Goal: Find specific page/section: Find specific page/section

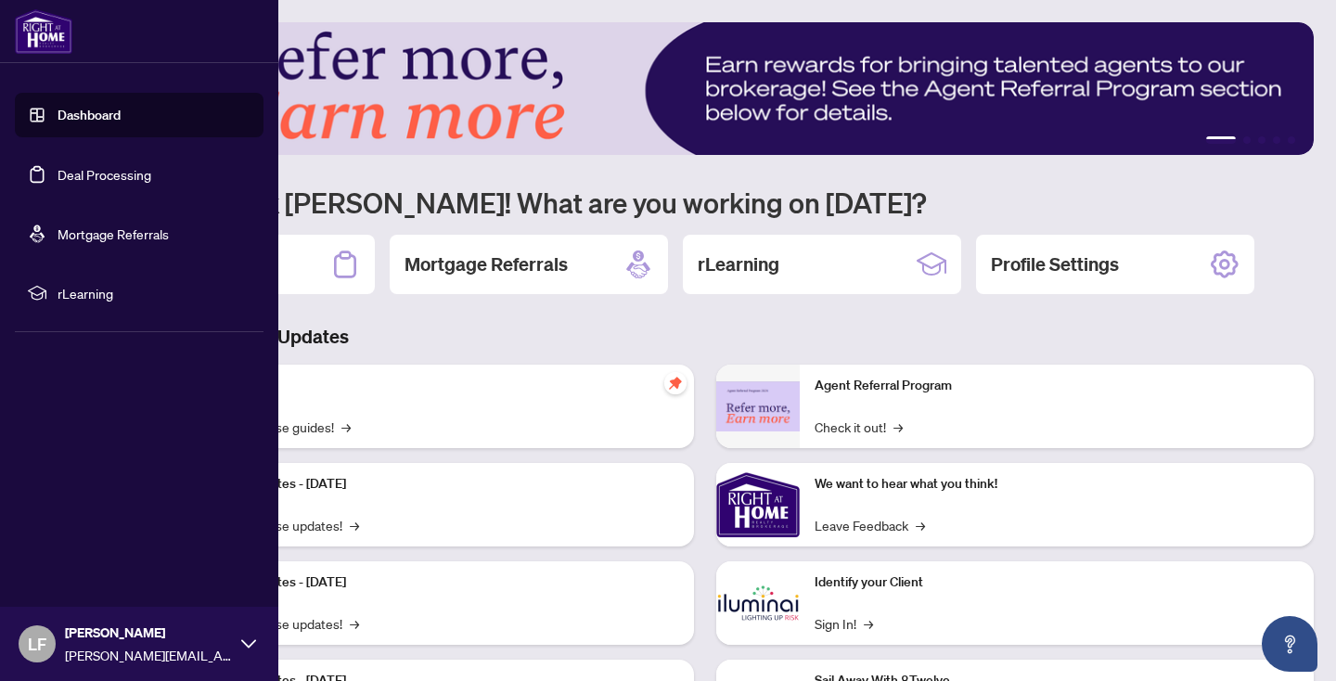
click at [128, 172] on link "Deal Processing" at bounding box center [105, 174] width 94 height 17
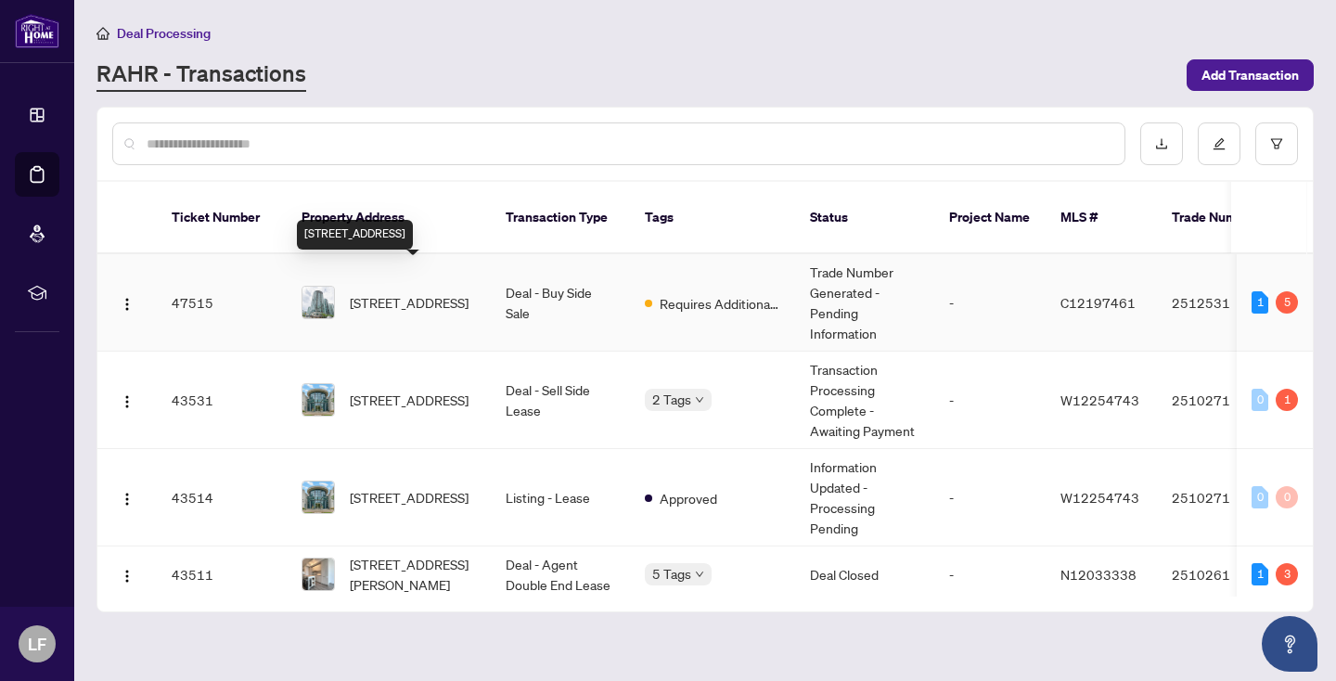
click at [415, 292] on span "3602-361 Front St, Toronto, Ontario M5V 3R5, Canada" at bounding box center [409, 302] width 119 height 20
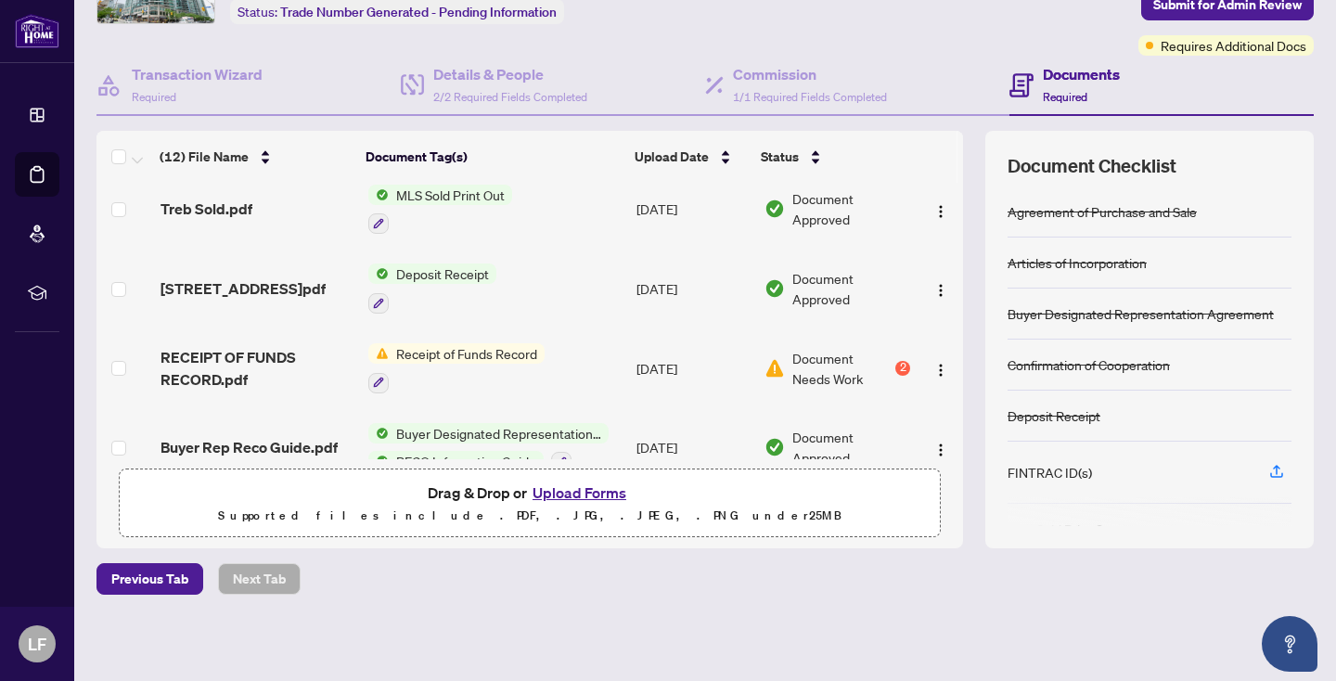
scroll to position [316, 0]
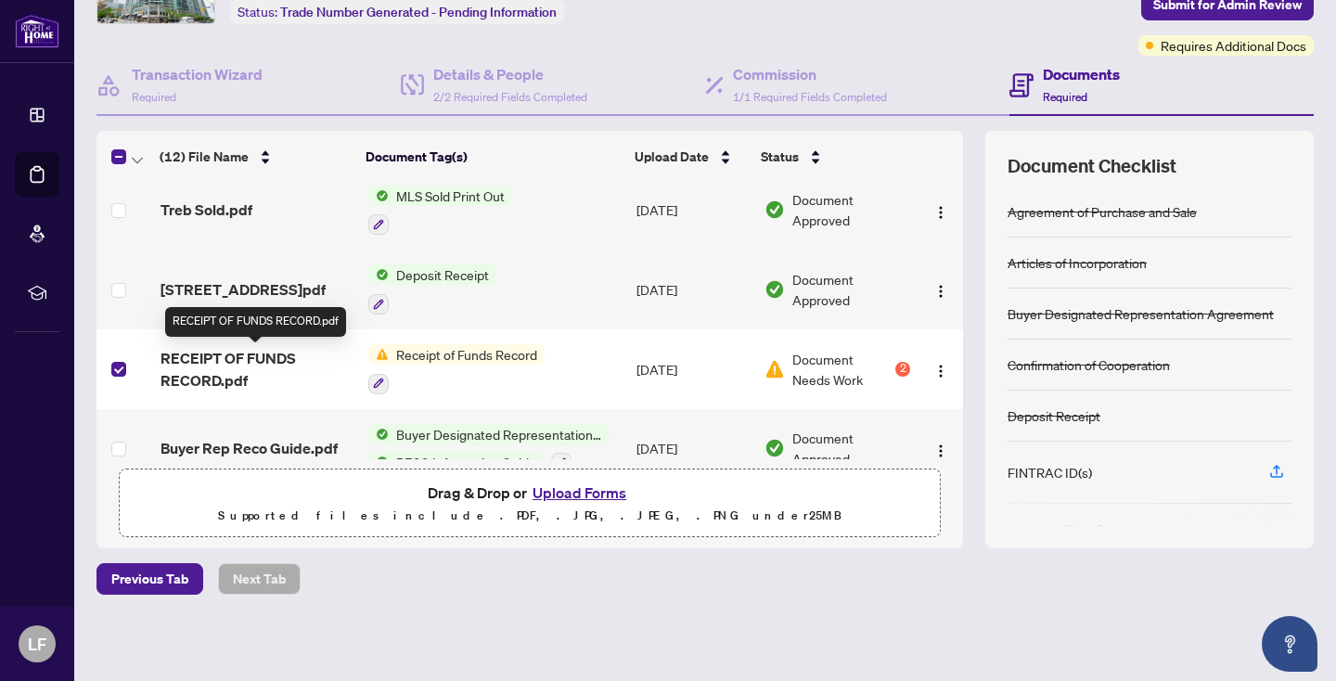
click at [279, 356] on span "RECEIPT OF FUNDS RECORD.pdf" at bounding box center [256, 369] width 193 height 45
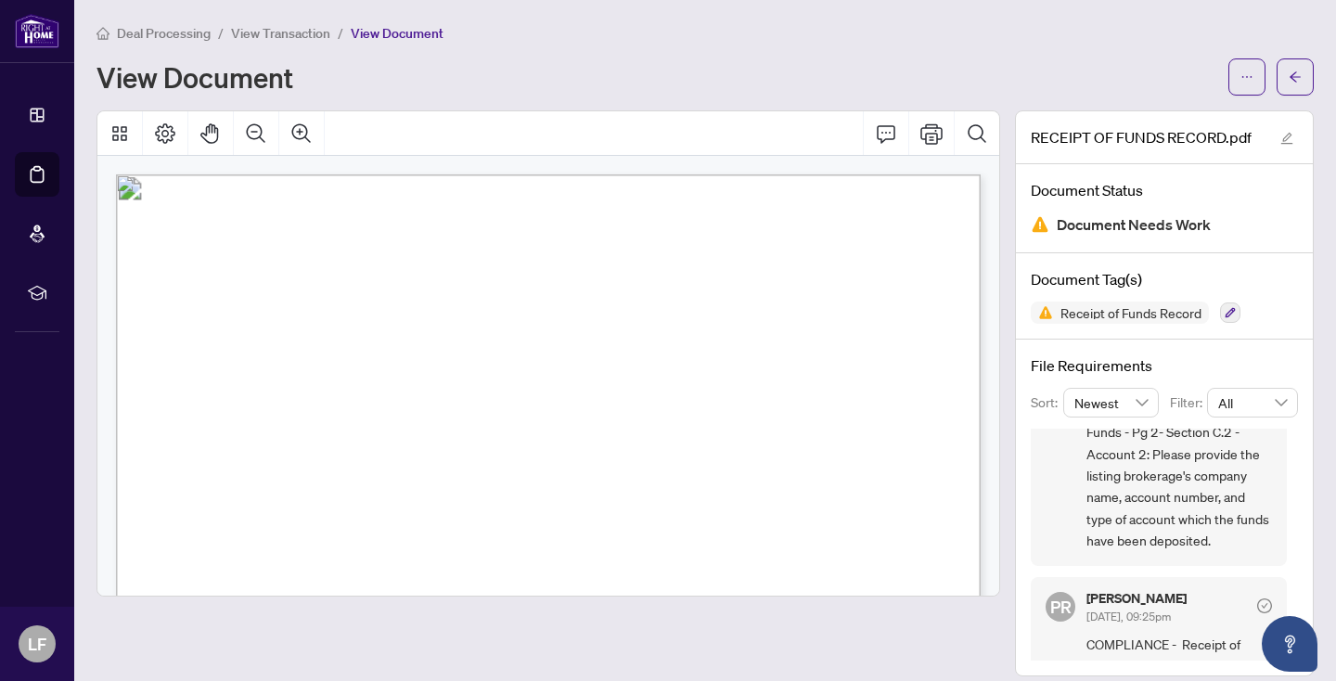
scroll to position [160, 0]
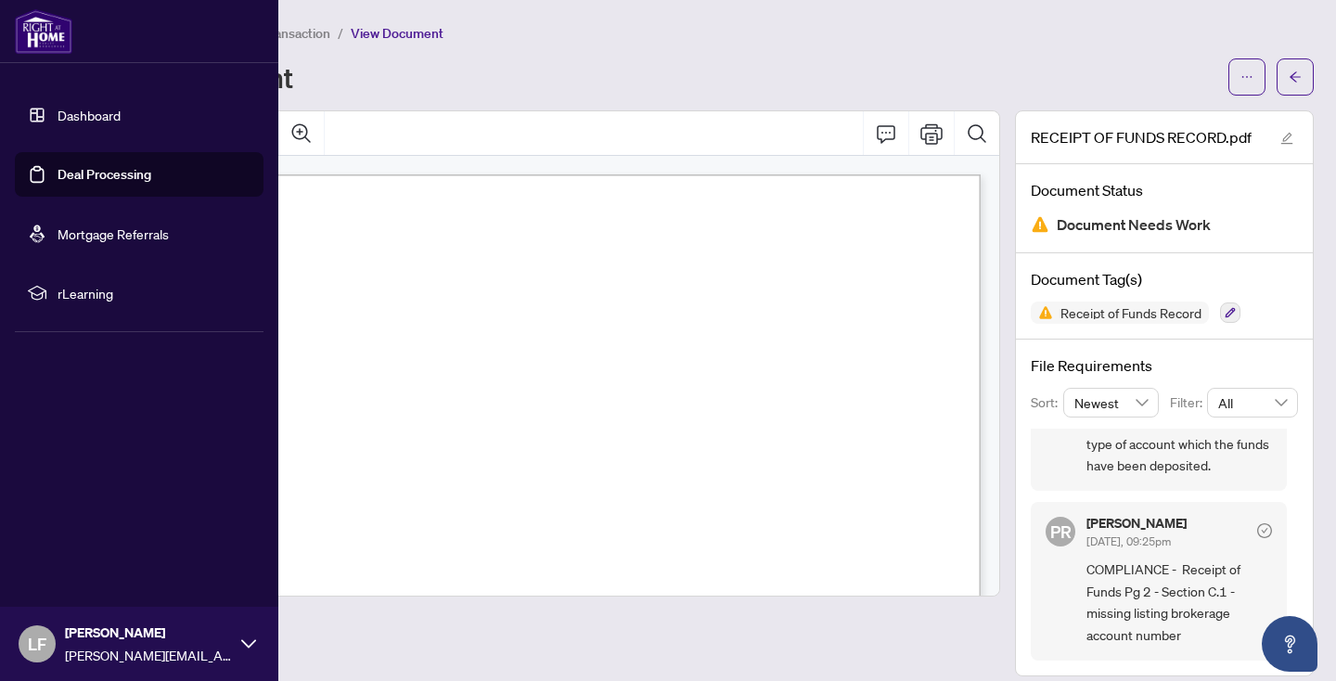
click at [96, 166] on link "Deal Processing" at bounding box center [105, 174] width 94 height 17
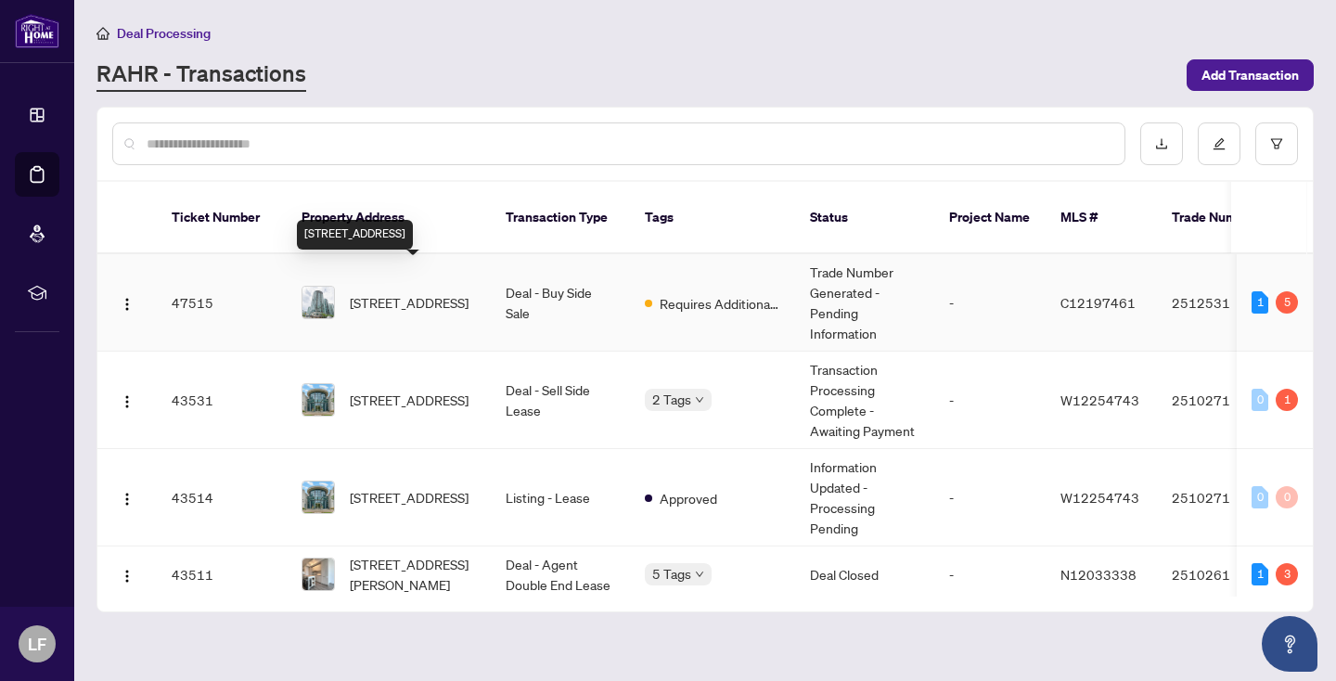
click at [404, 292] on span "3602-361 Front St, Toronto, Ontario M5V 3R5, Canada" at bounding box center [409, 302] width 119 height 20
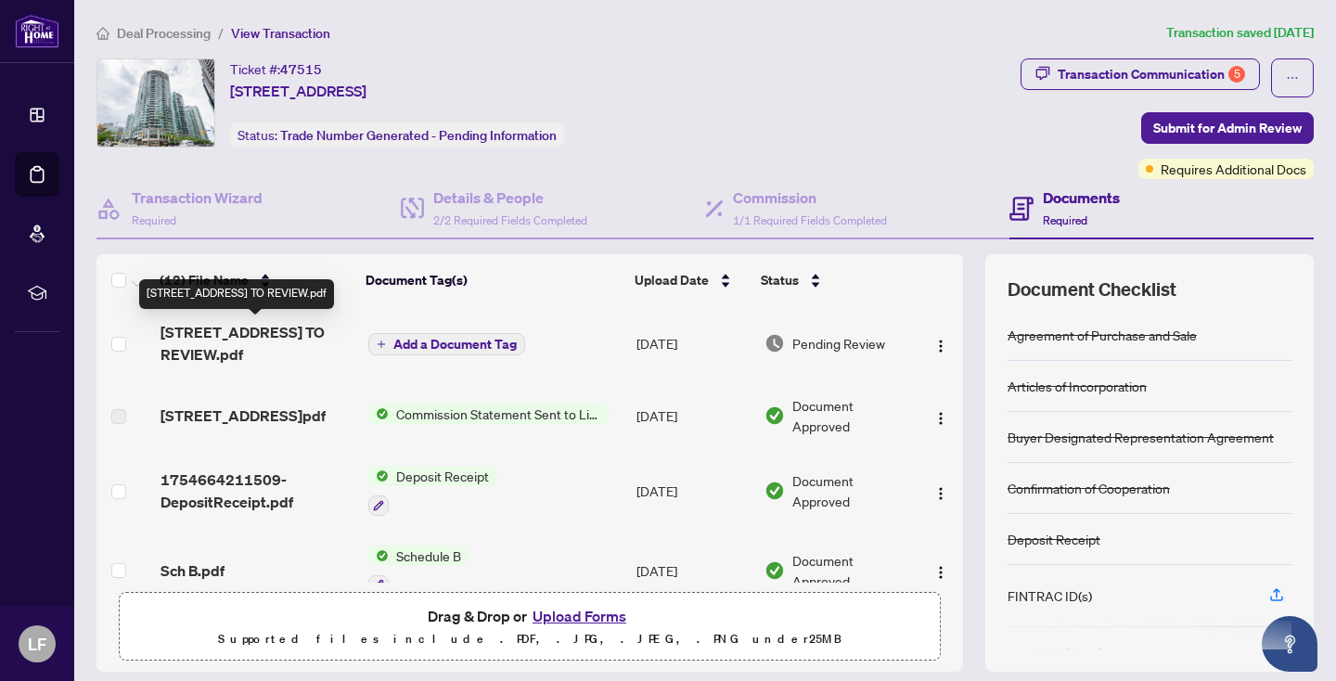
click at [278, 340] on span "3602-361 Front St - TS - AGENT TO REVIEW.pdf" at bounding box center [256, 343] width 193 height 45
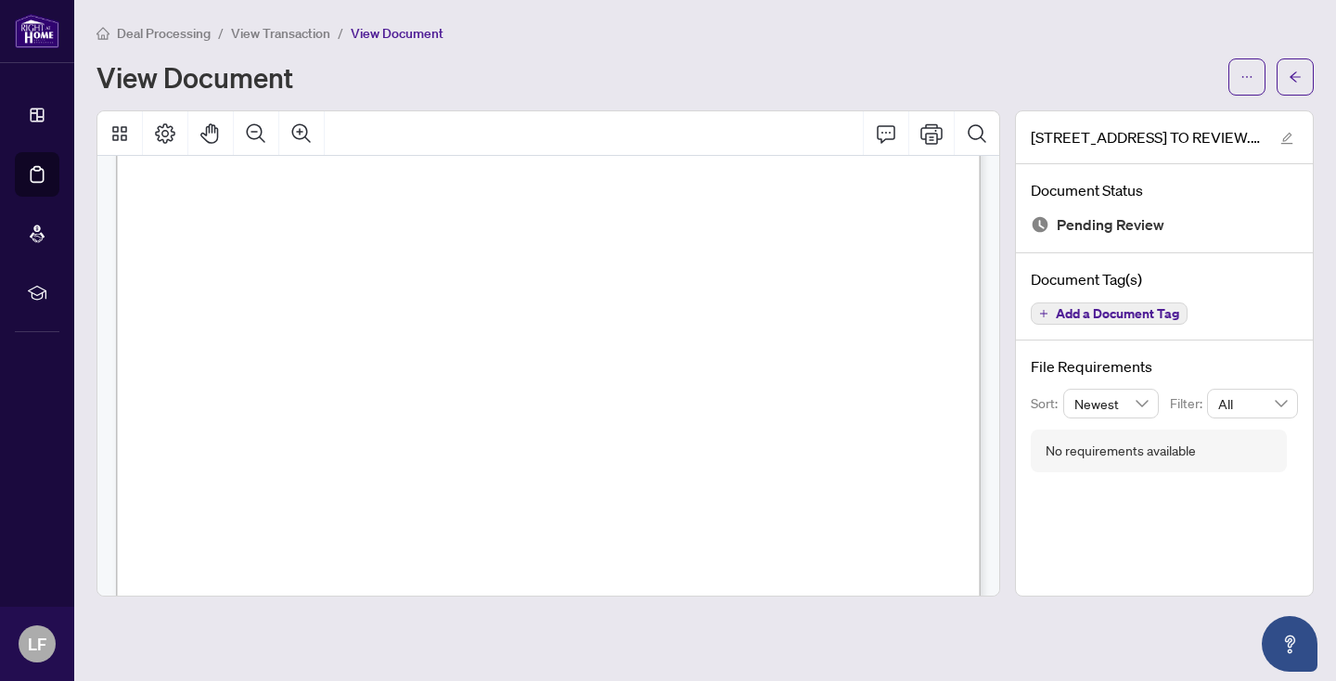
scroll to position [274, 0]
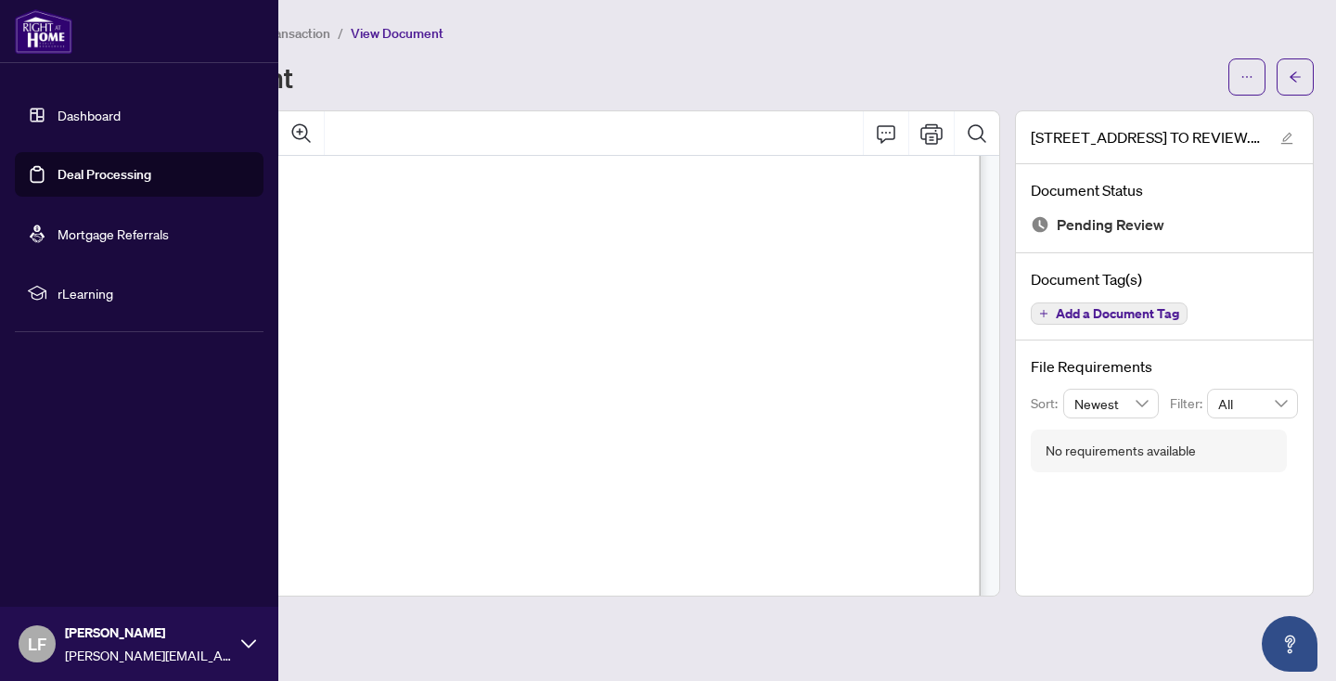
click at [126, 170] on link "Deal Processing" at bounding box center [105, 174] width 94 height 17
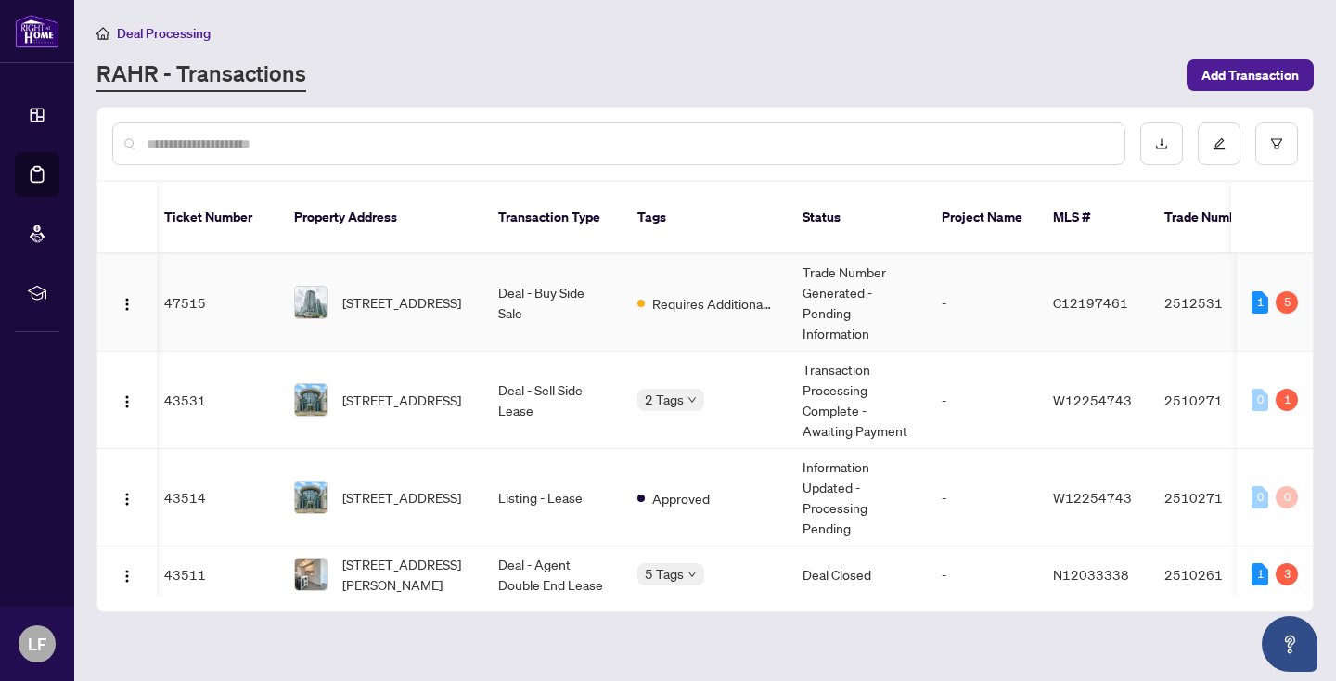
scroll to position [0, 7]
click at [434, 390] on span "207-2087 Lake Shore Blvd, Toronto, Ontario M8V 4G3, Canada" at bounding box center [401, 400] width 119 height 20
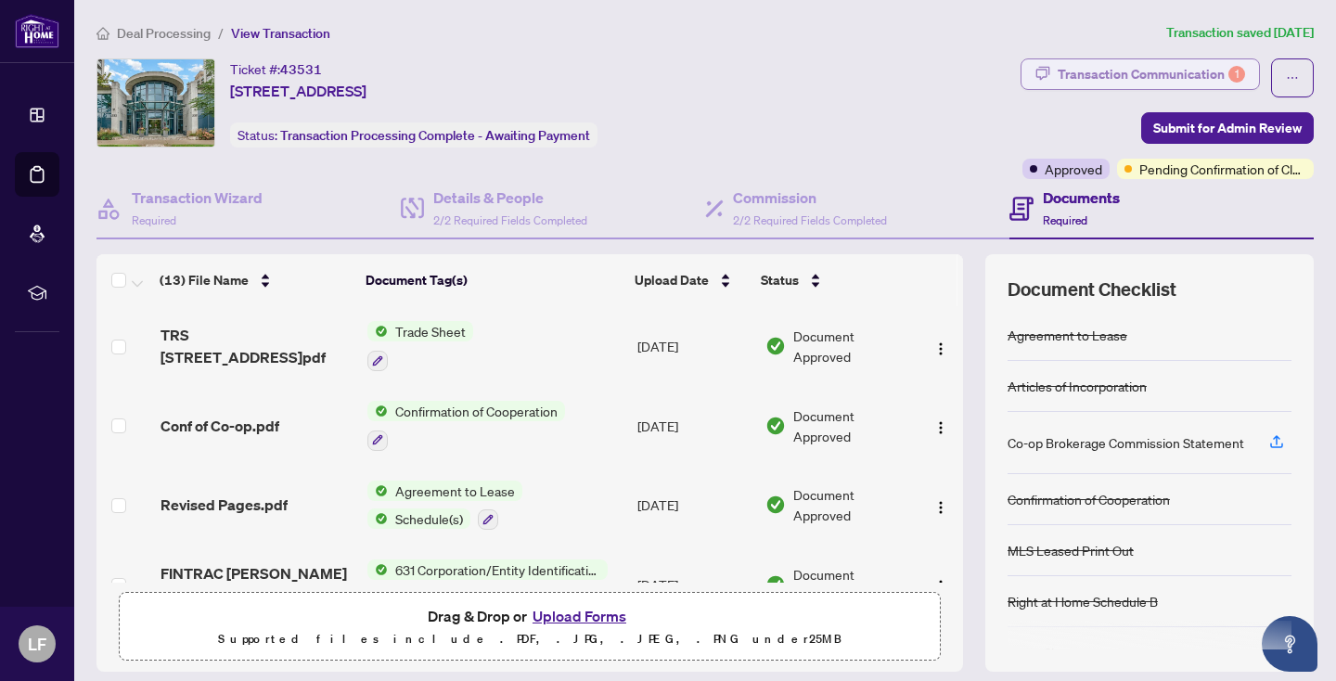
click at [1152, 68] on div "Transaction Communication 1" at bounding box center [1150, 74] width 187 height 30
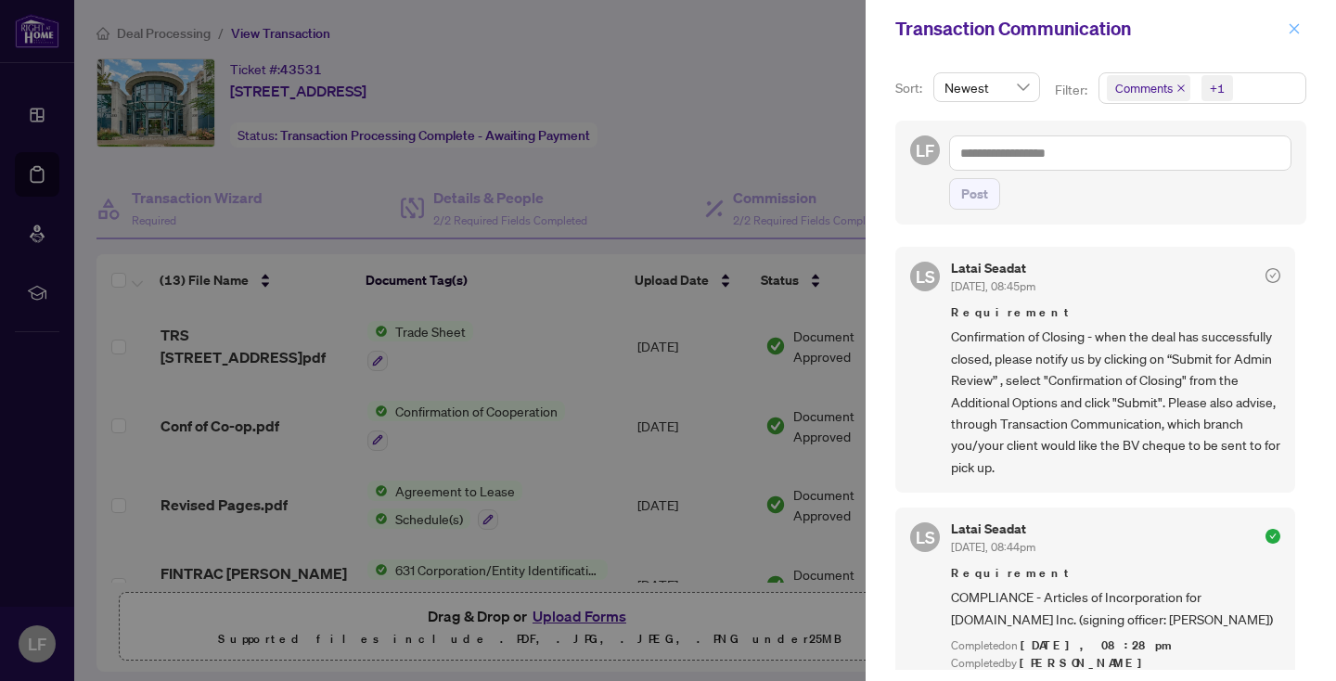
click at [1296, 24] on icon "close" at bounding box center [1293, 28] width 13 height 13
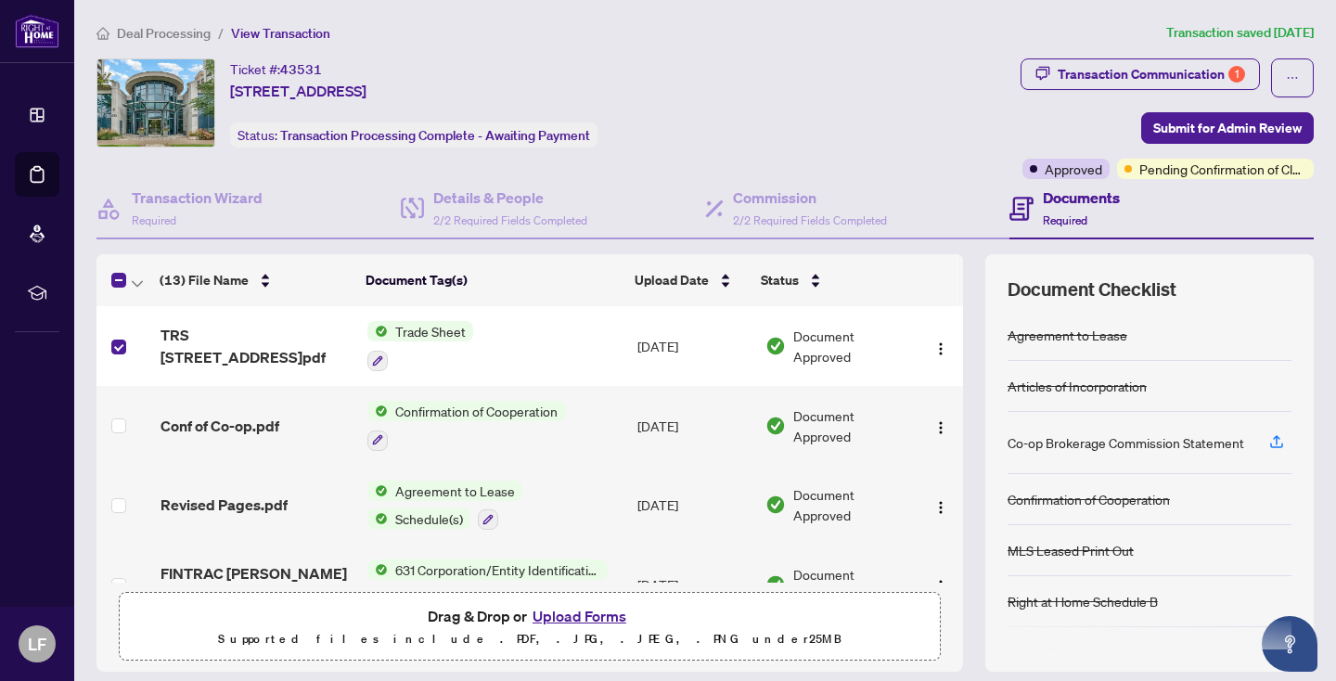
click at [434, 328] on span "Trade Sheet" at bounding box center [430, 331] width 85 height 20
click at [237, 336] on span "TRS 207-2087 Lake Shore Blvd W.pdf" at bounding box center [256, 346] width 192 height 45
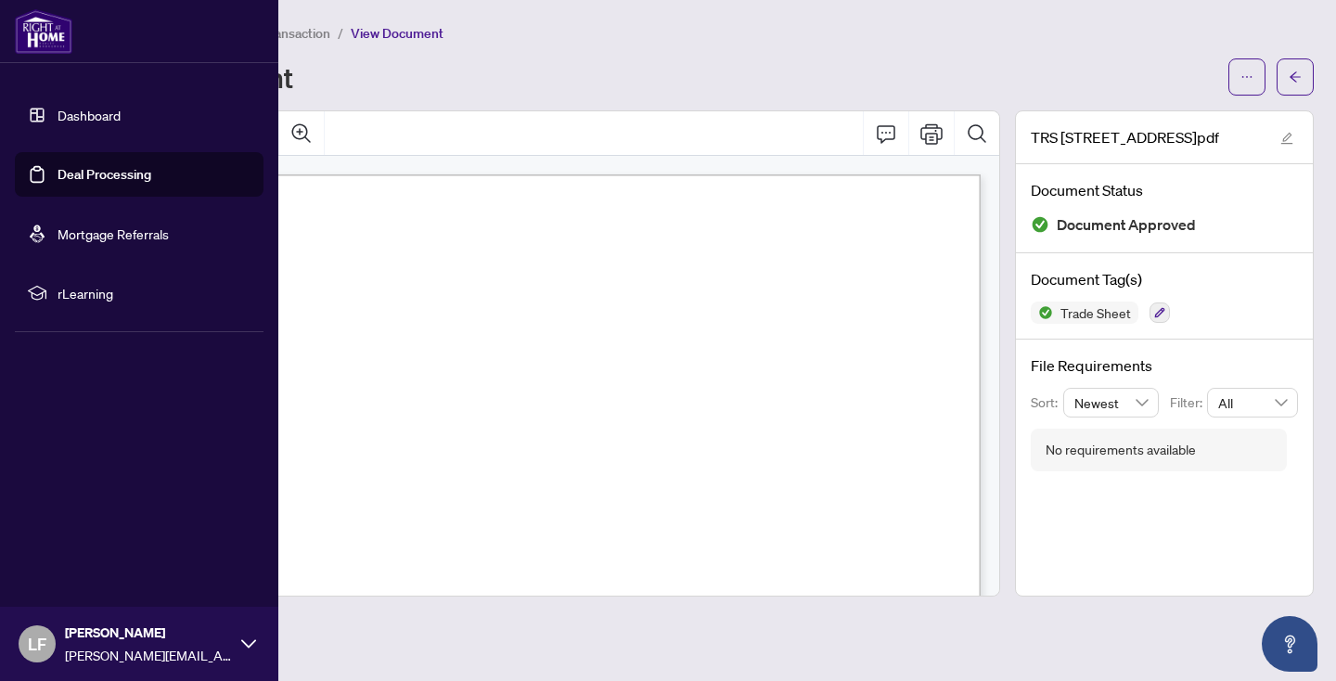
click at [79, 172] on link "Deal Processing" at bounding box center [105, 174] width 94 height 17
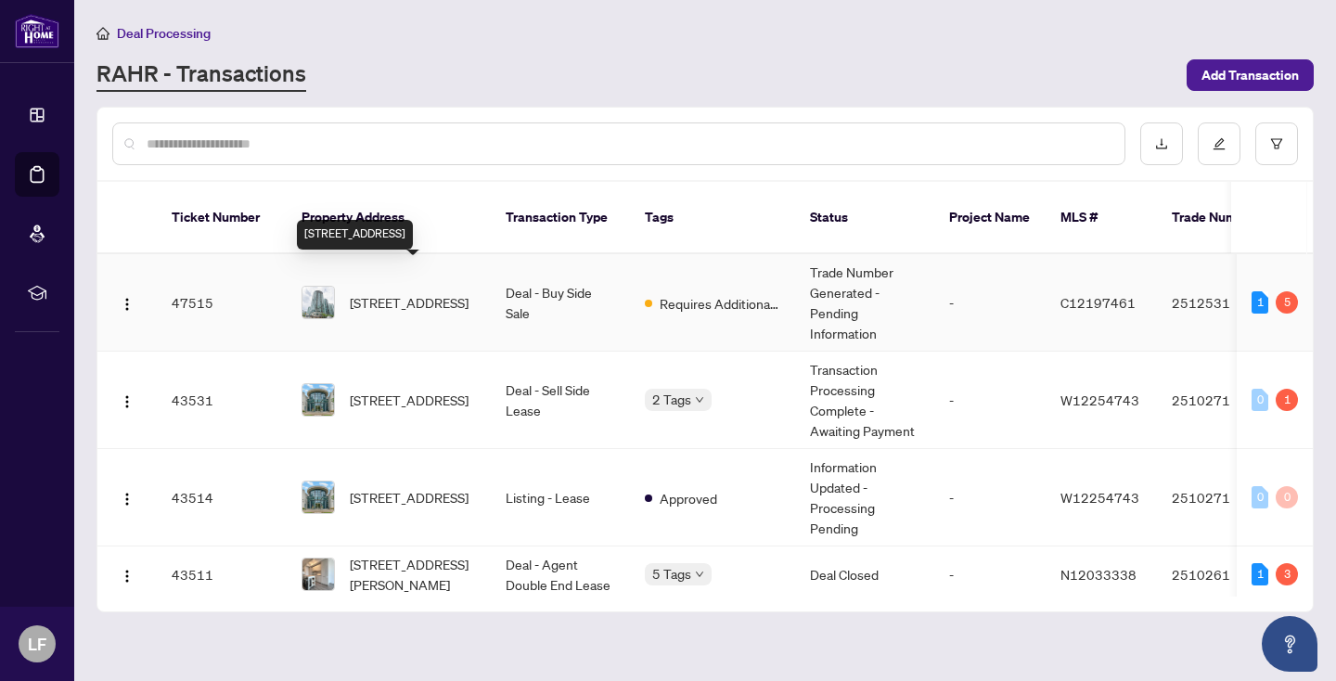
click at [421, 292] on span "3602-361 Front St, Toronto, Ontario M5V 3R5, Canada" at bounding box center [409, 302] width 119 height 20
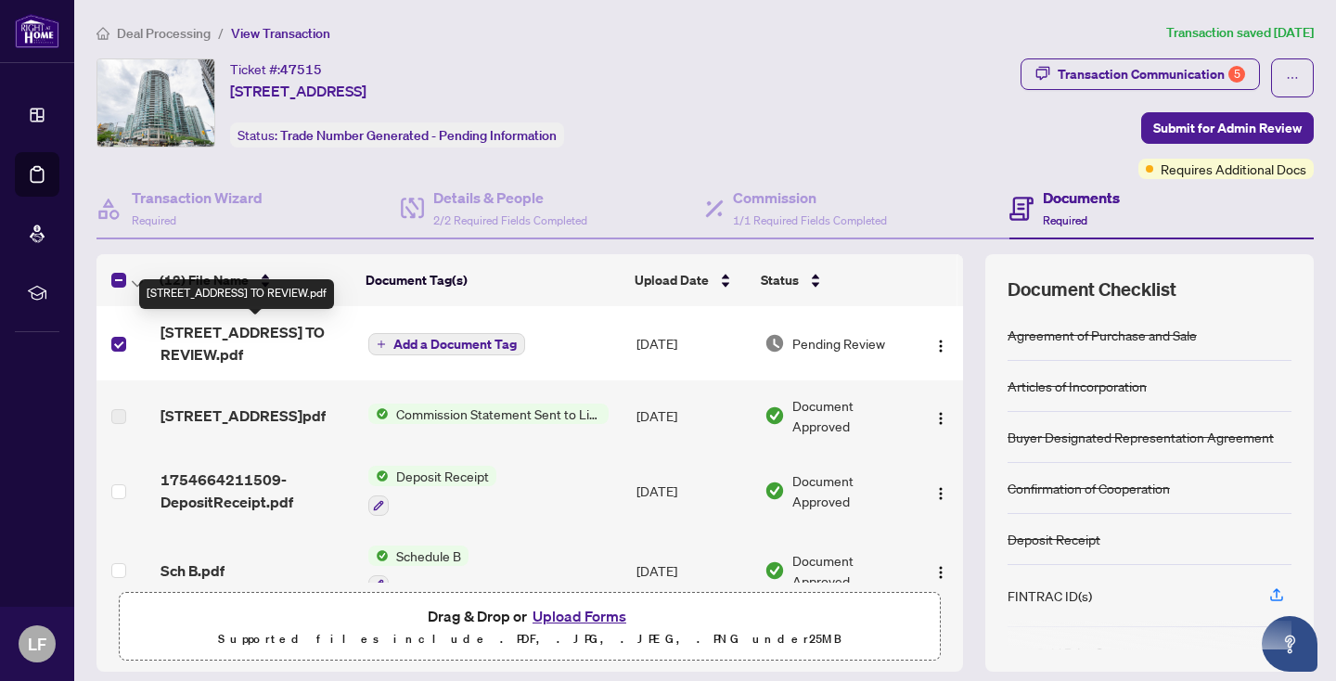
click at [278, 355] on span "3602-361 Front St - TS - AGENT TO REVIEW.pdf" at bounding box center [256, 343] width 193 height 45
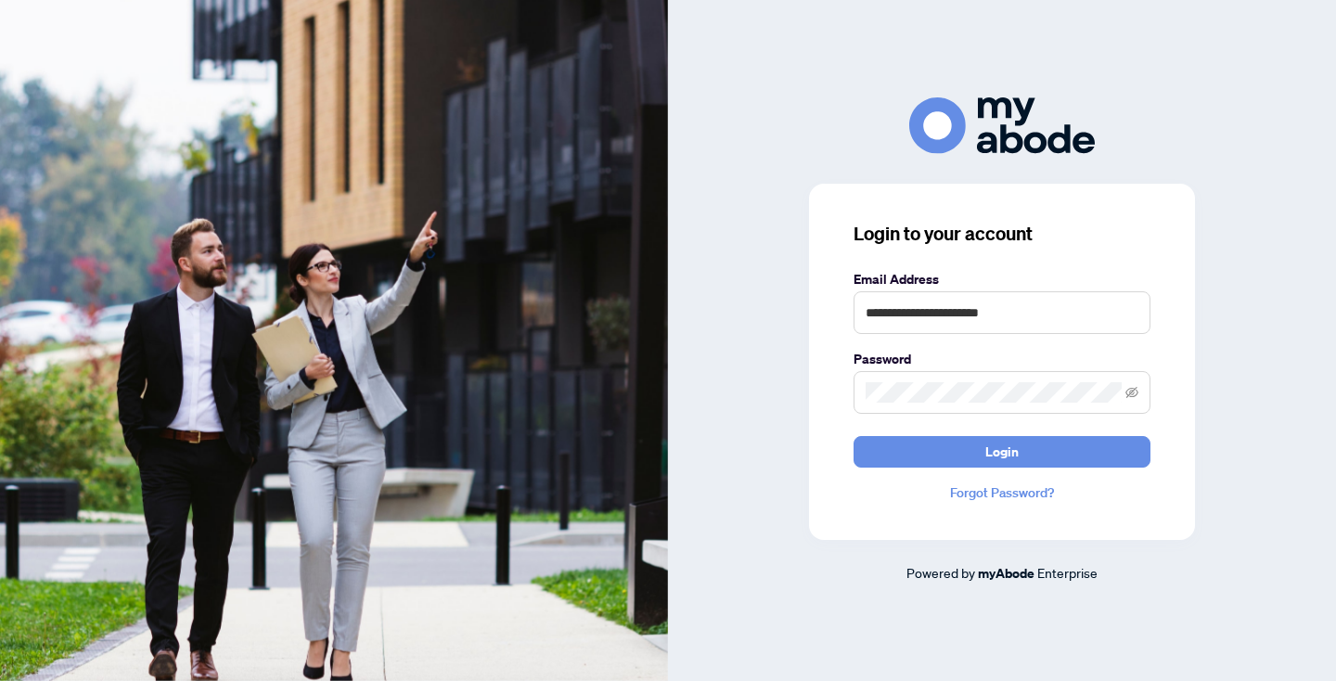
click at [1045, 252] on div "**********" at bounding box center [1002, 362] width 386 height 356
click at [1058, 312] on input "**********" at bounding box center [1001, 312] width 297 height 43
type input "**********"
click at [1012, 449] on span "Login" at bounding box center [1001, 452] width 33 height 30
